Goal: Navigation & Orientation: Find specific page/section

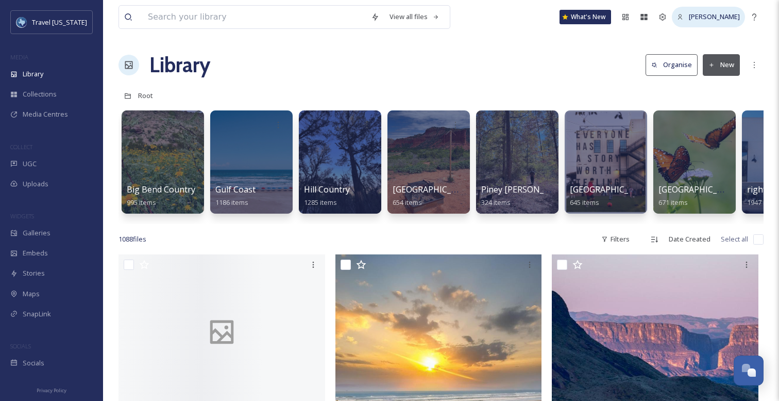
click at [723, 19] on span "[PERSON_NAME]" at bounding box center [714, 16] width 51 height 9
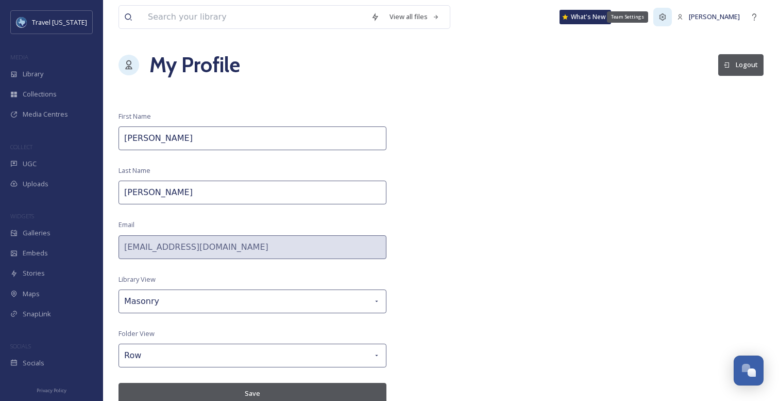
click at [667, 18] on icon at bounding box center [663, 17] width 8 height 8
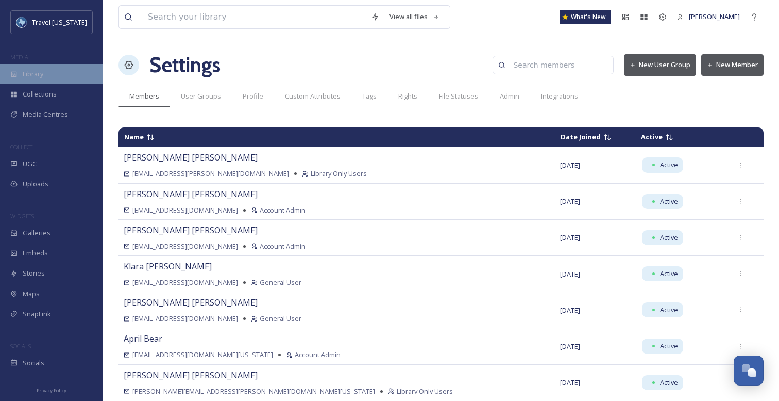
click at [47, 73] on div "Library" at bounding box center [51, 74] width 103 height 20
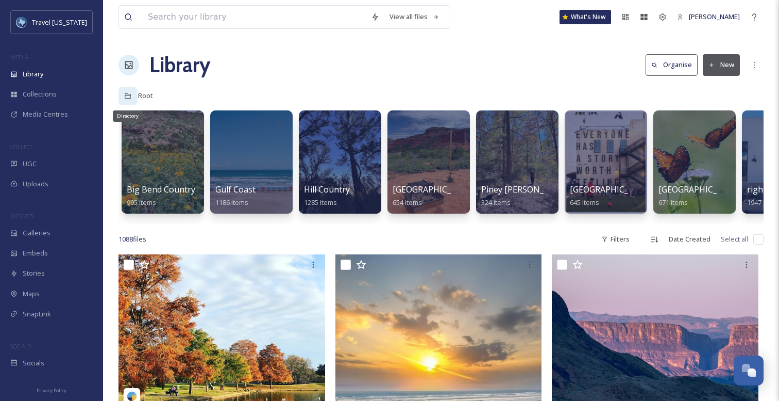
click at [127, 96] on icon at bounding box center [127, 95] width 7 height 7
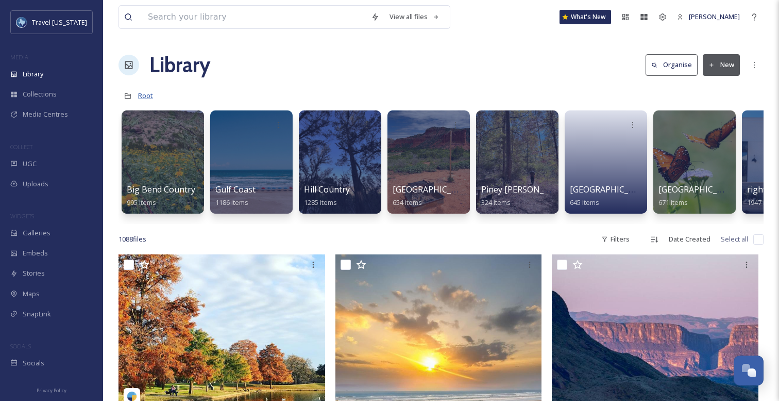
click at [144, 96] on span "Root" at bounding box center [145, 95] width 15 height 9
